Goal: Task Accomplishment & Management: Complete application form

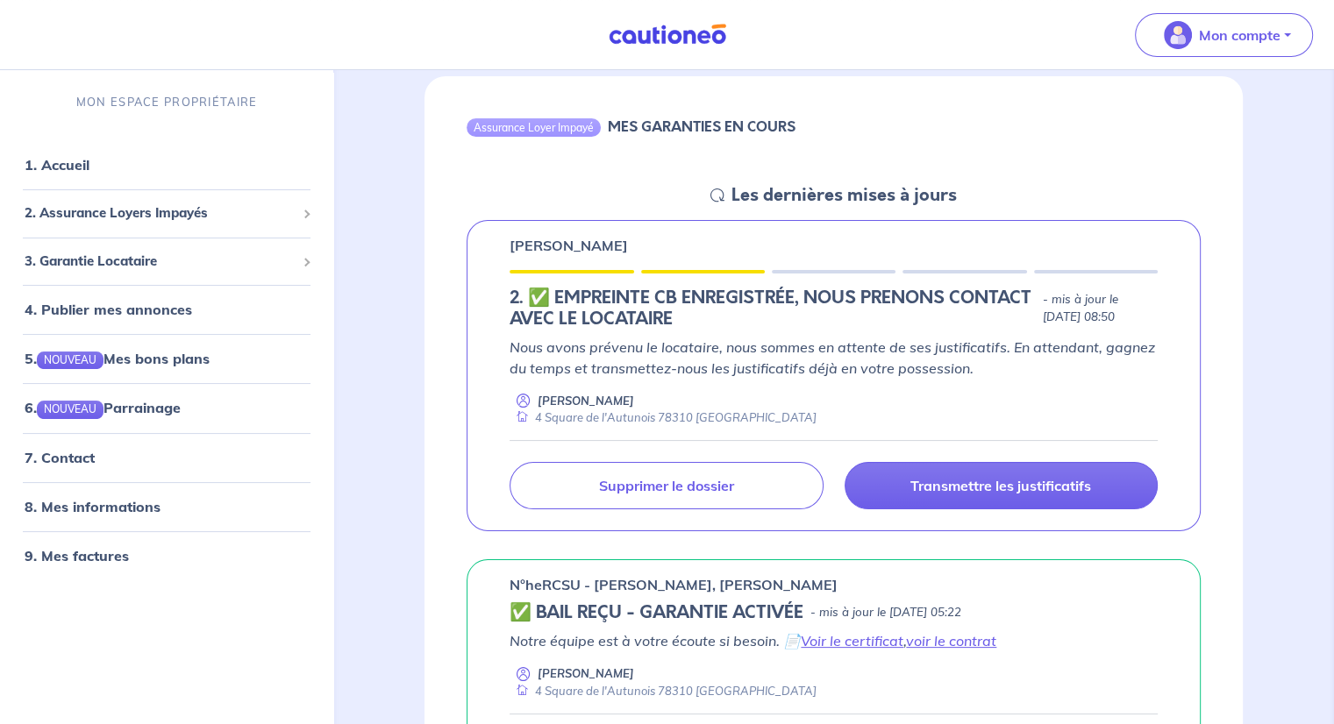
scroll to position [175, 0]
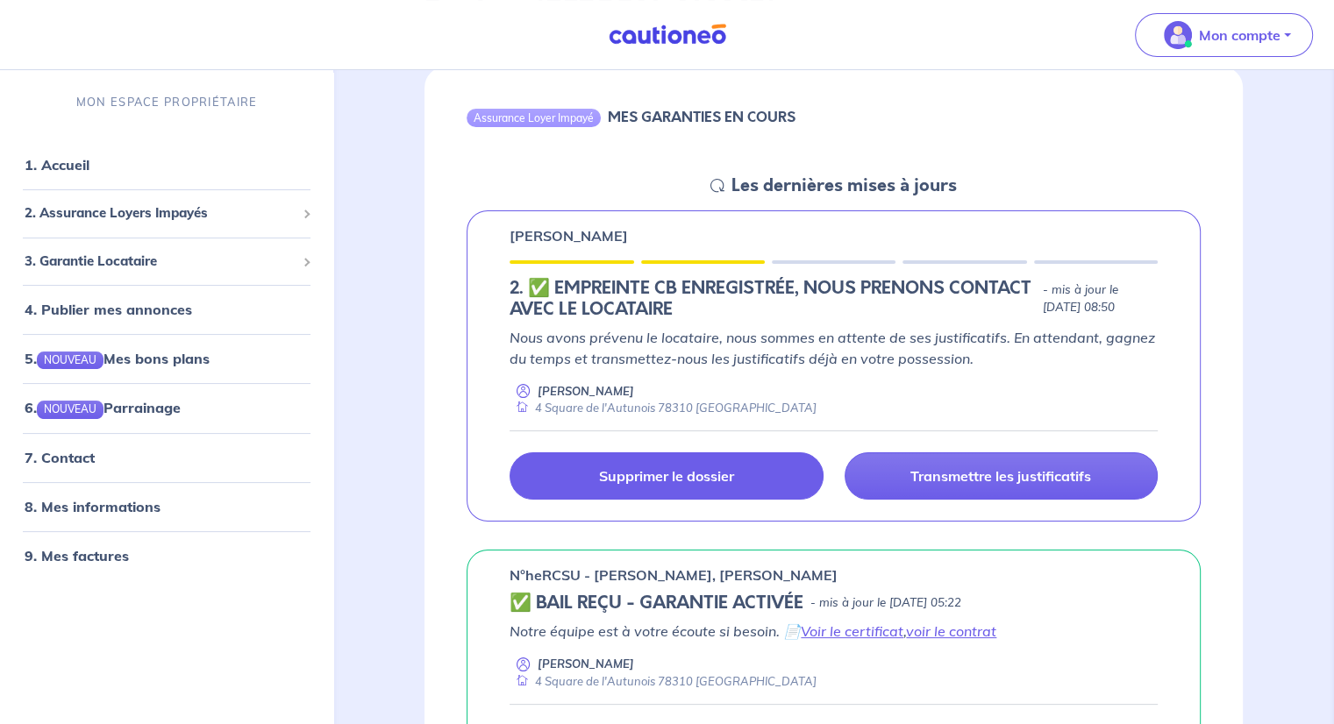
click at [693, 472] on p "Supprimer le dossier" at bounding box center [666, 476] width 135 height 18
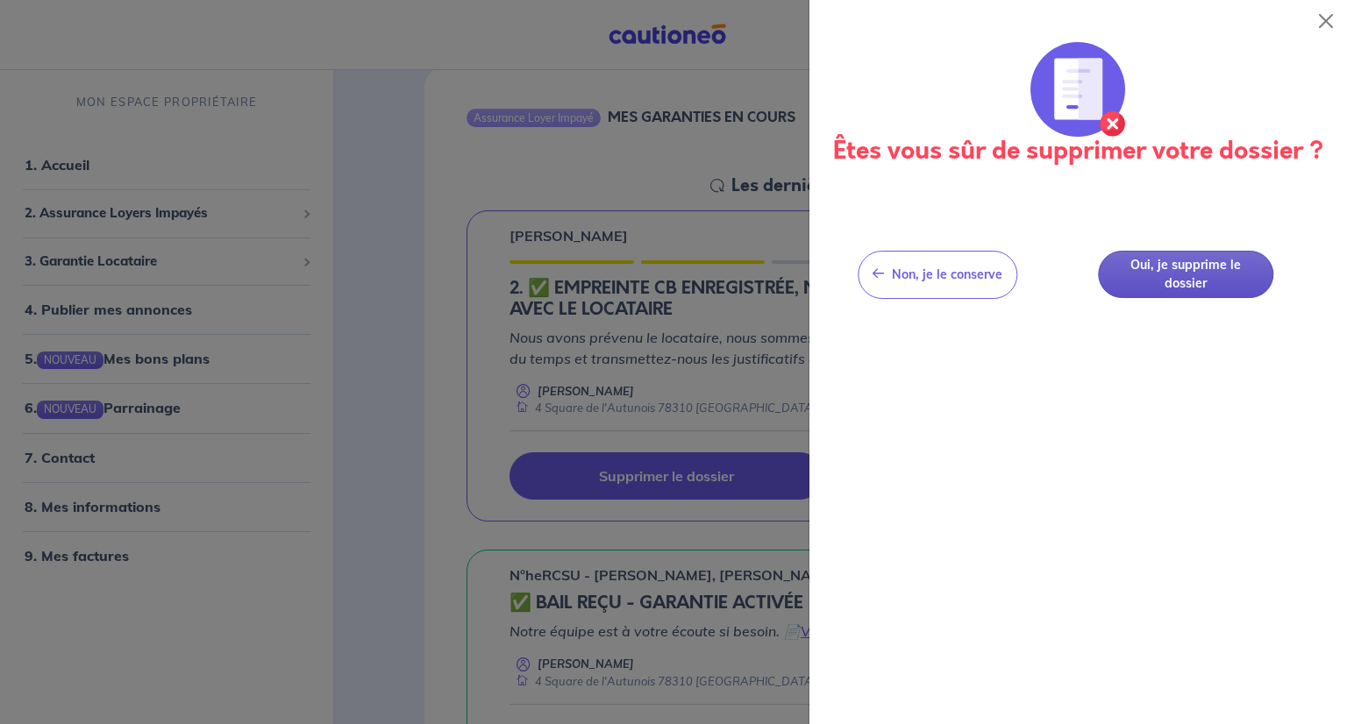
click at [1207, 283] on button "Oui, je supprime le dossier" at bounding box center [1185, 275] width 175 height 48
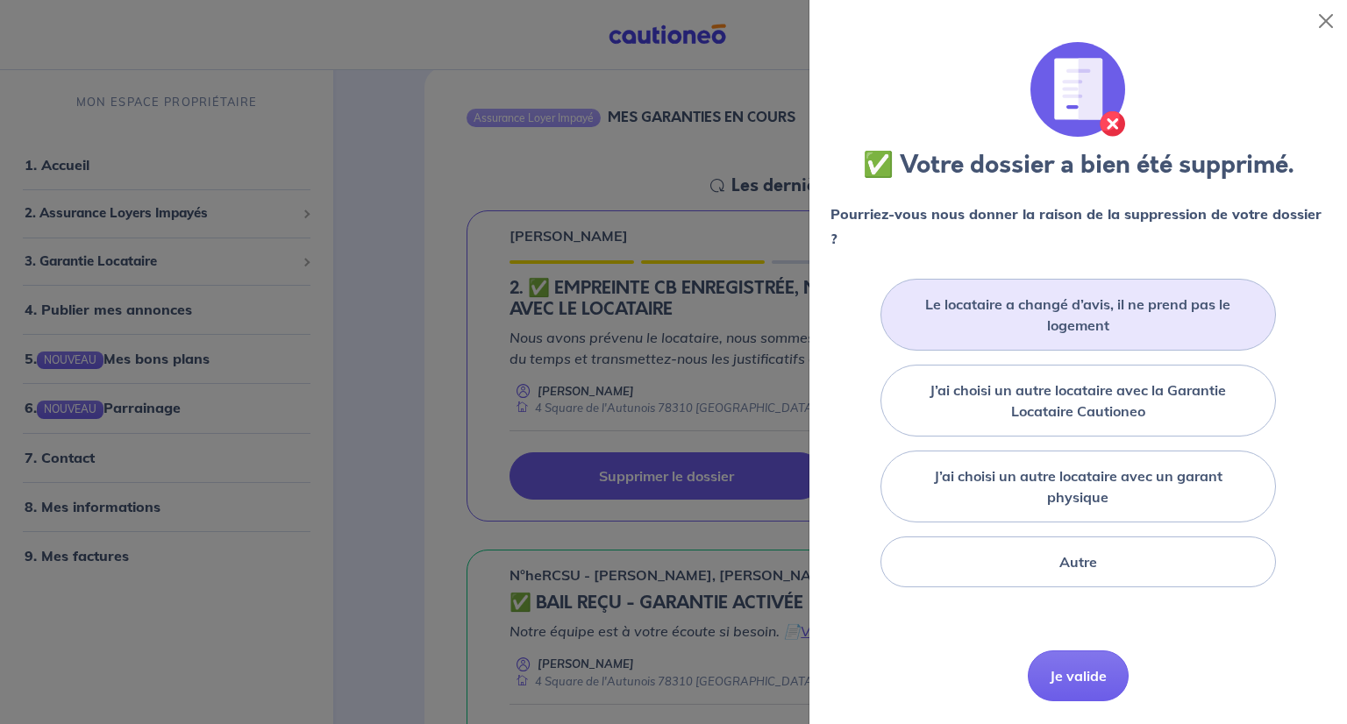
click at [1150, 330] on label "Le locataire a changé d’avis, il ne prend pas le logement" at bounding box center [1078, 315] width 352 height 42
click at [0, 0] on input "Le locataire a changé d’avis, il ne prend pas le logement" at bounding box center [0, 0] width 0 height 0
click at [1066, 708] on button "Je valide" at bounding box center [1078, 702] width 101 height 51
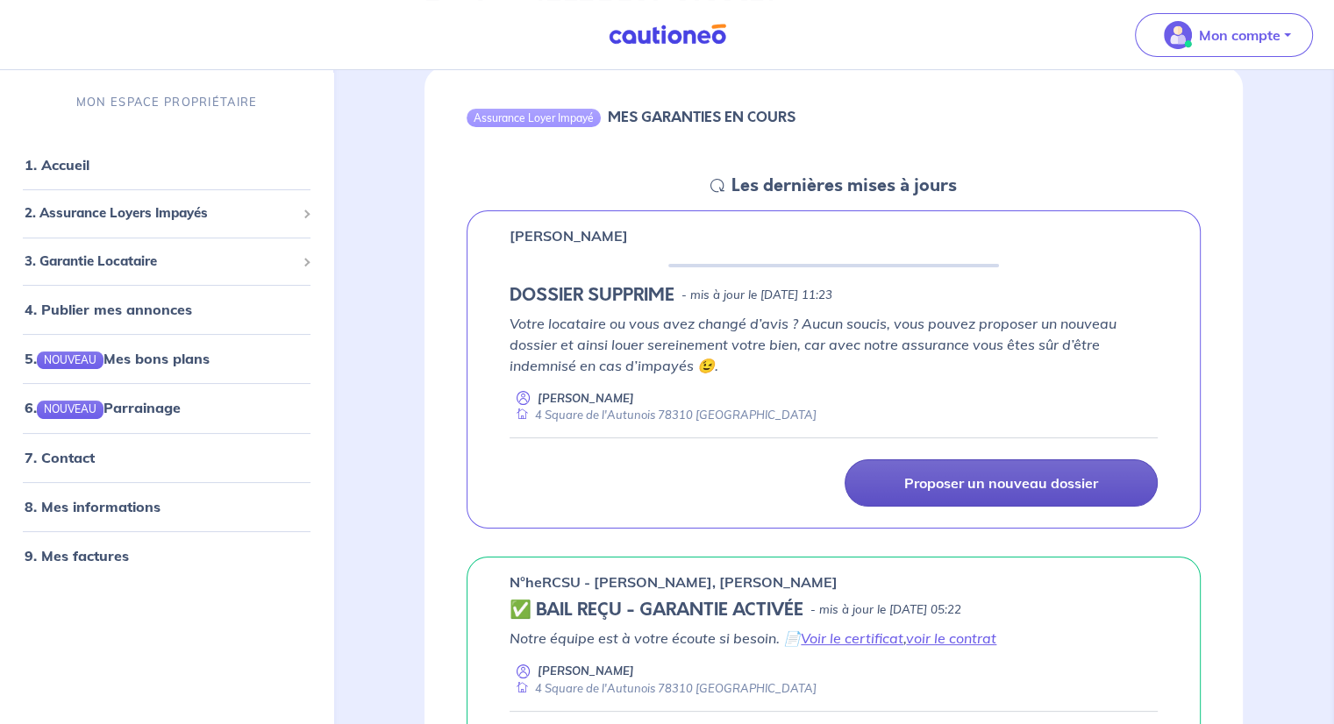
click at [1038, 488] on p "Proposer un nouveau dossier" at bounding box center [1001, 483] width 194 height 18
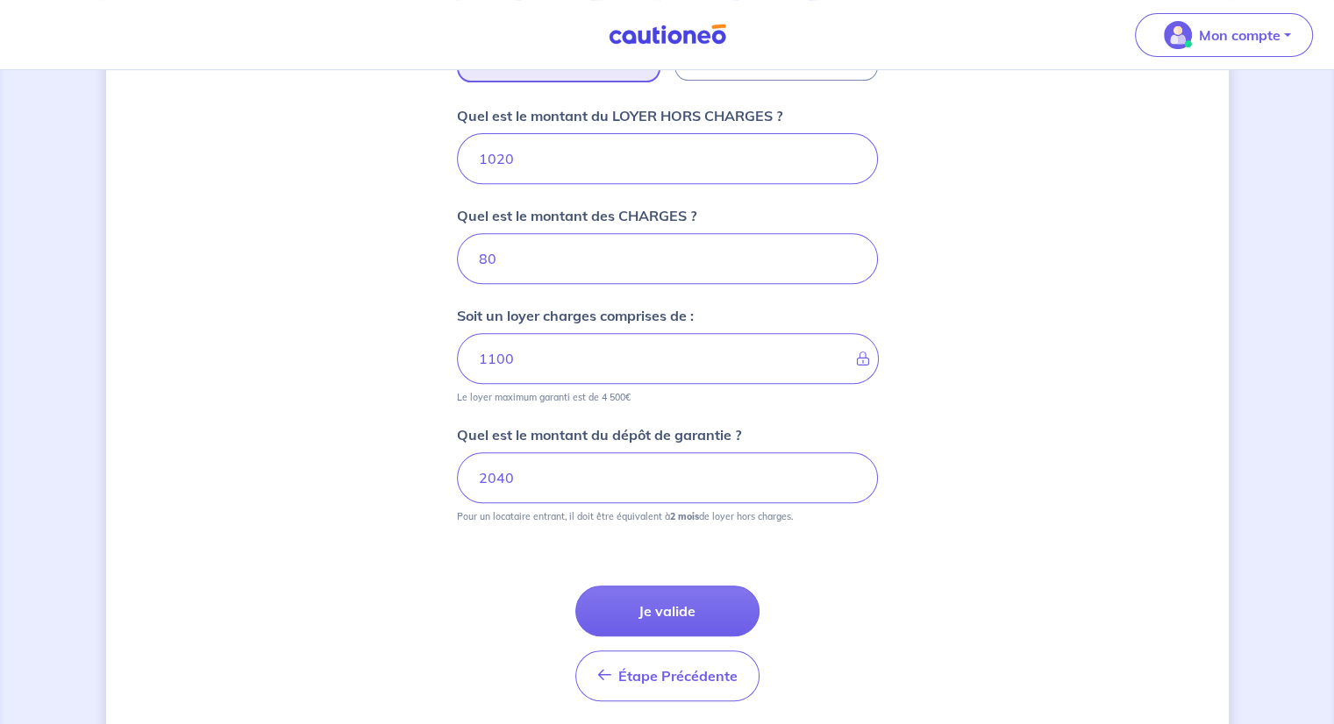
scroll to position [701, 0]
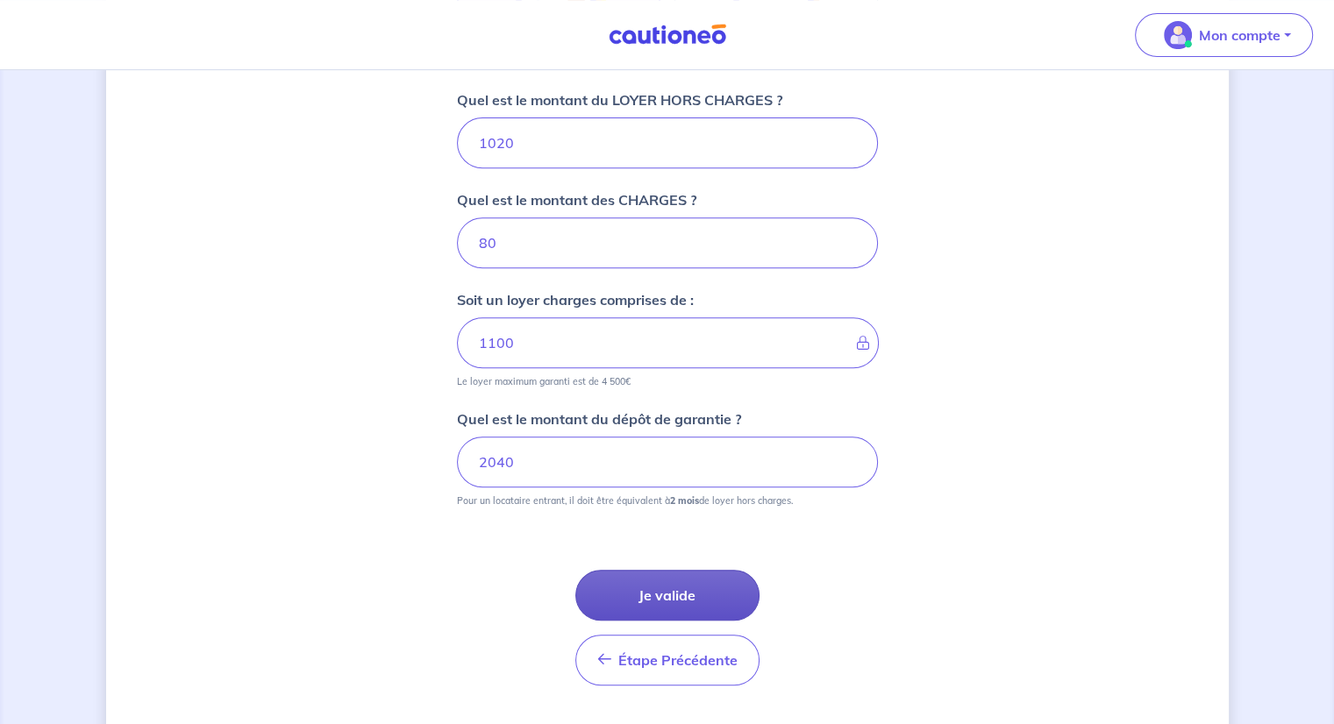
click at [659, 594] on button "Je valide" at bounding box center [667, 595] width 184 height 51
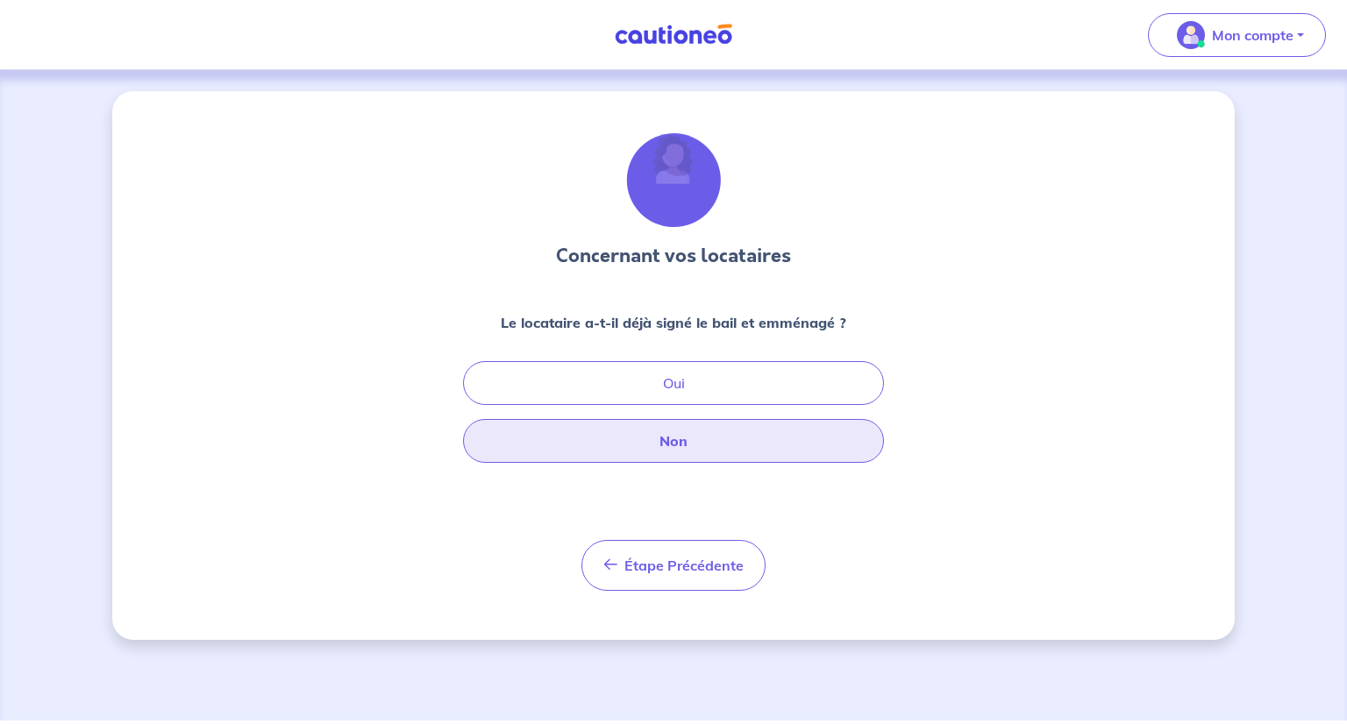
click at [682, 441] on button "Non" at bounding box center [673, 441] width 421 height 44
